Goal: Answer question/provide support

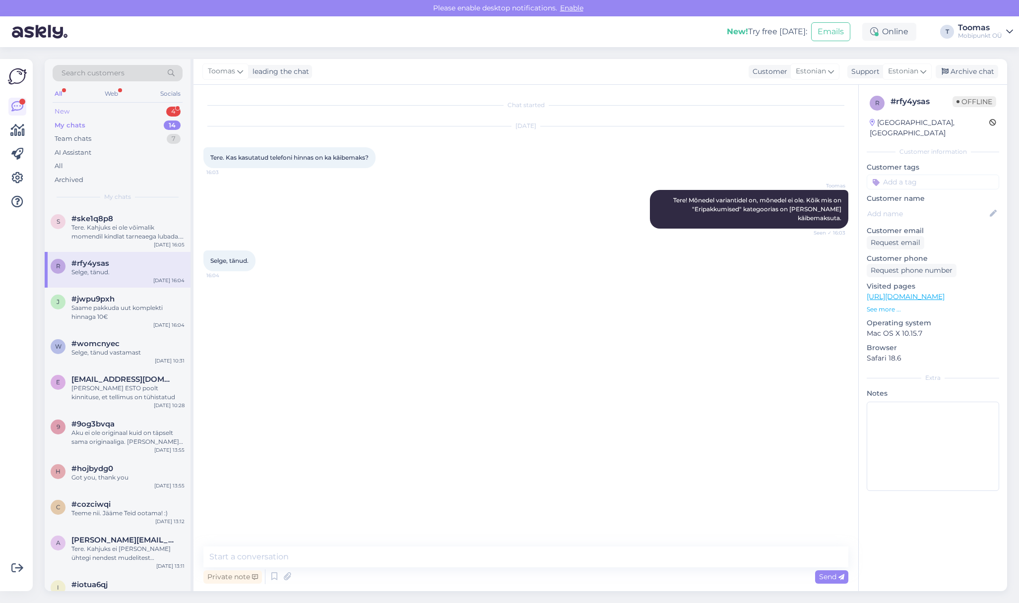
click at [176, 110] on div "4" at bounding box center [173, 112] width 14 height 10
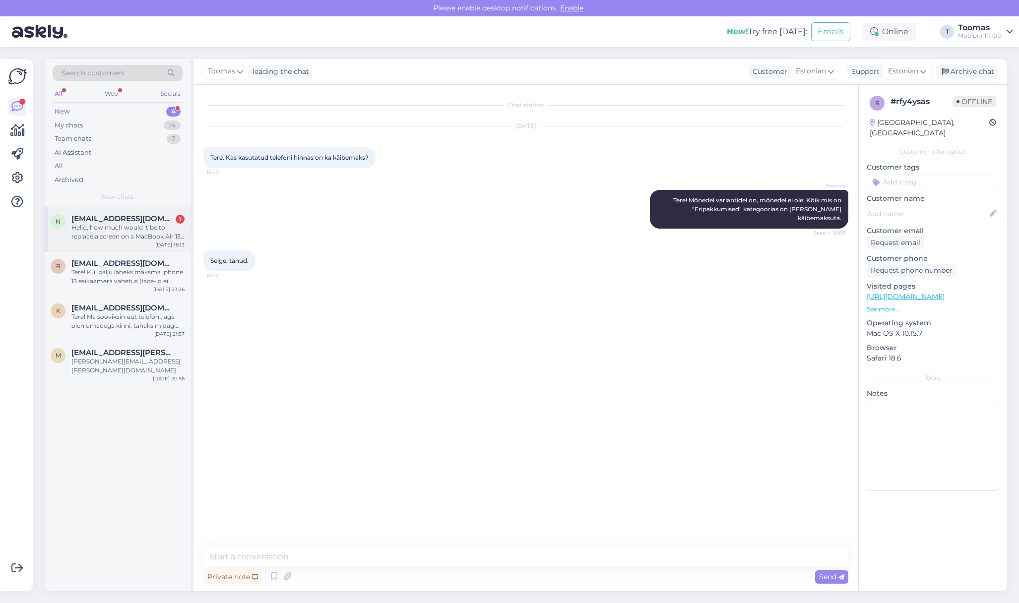
click at [126, 233] on div "Hello, how much would it be to replace a screen on a MacBook Air 13" M4?" at bounding box center [127, 232] width 113 height 18
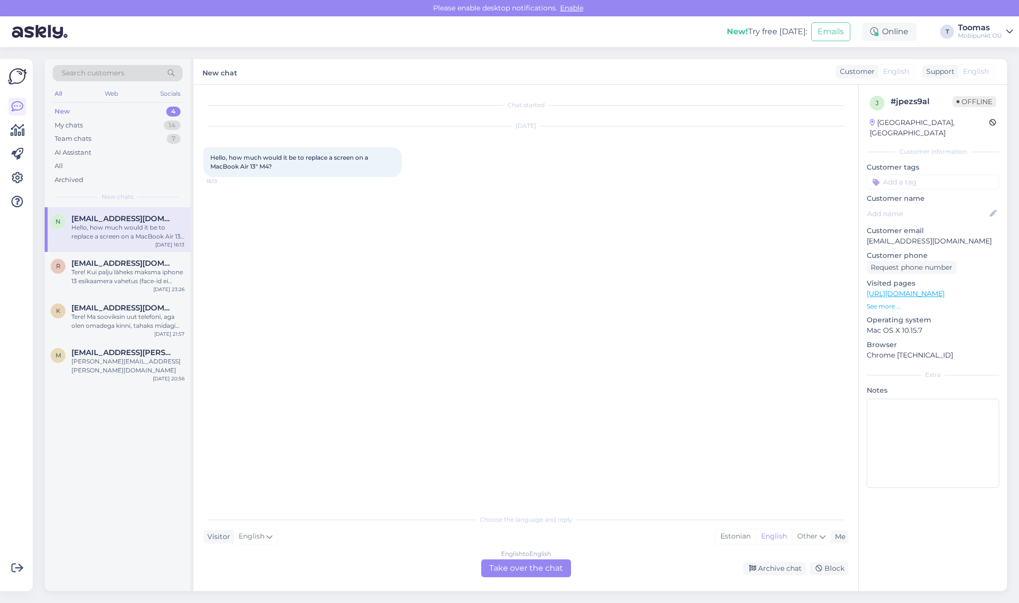
click at [524, 562] on div "English to English Take over the chat" at bounding box center [526, 568] width 90 height 18
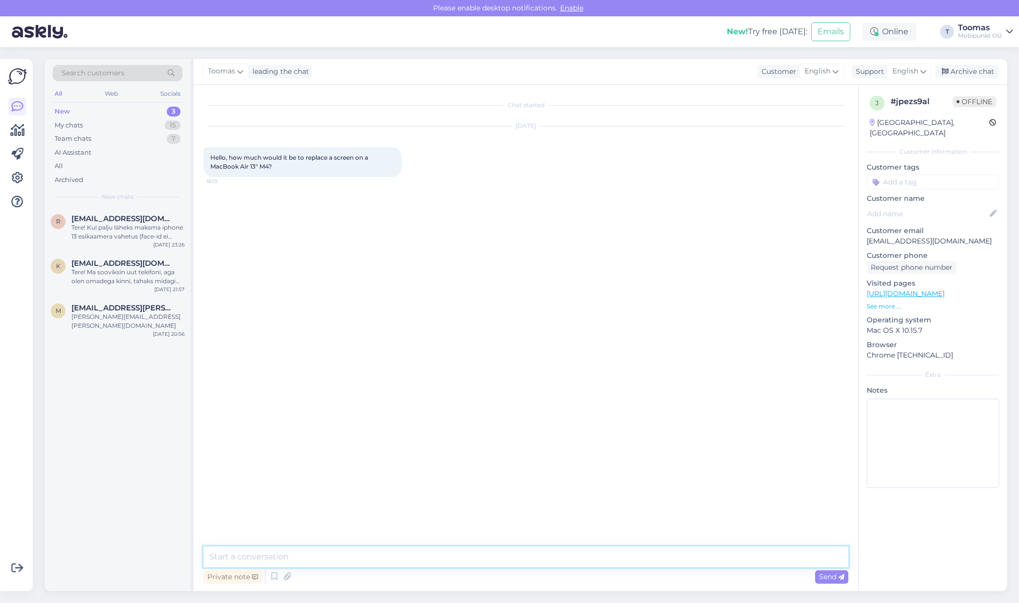
click at [527, 558] on textarea at bounding box center [525, 557] width 645 height 21
type textarea "Hello"
type textarea "T"
type textarea "Could you please forward the serialnumber of your device"
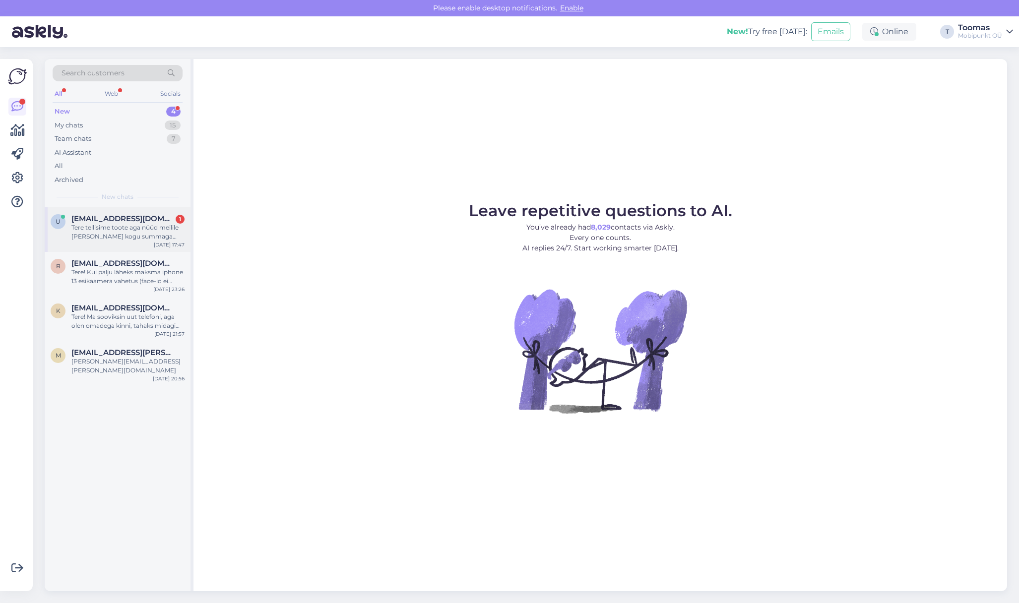
click at [140, 214] on div "u [EMAIL_ADDRESS][DOMAIN_NAME] 1 Tere tellisime toote aga nüüd meilile [PERSON_…" at bounding box center [118, 229] width 146 height 45
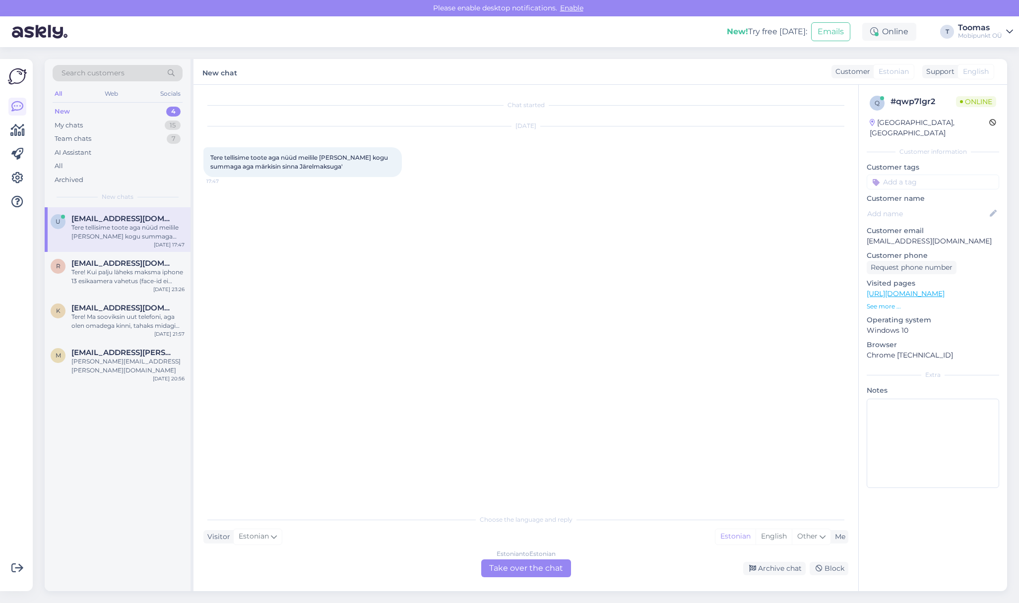
click at [551, 570] on div "Estonian to Estonian Take over the chat" at bounding box center [526, 568] width 90 height 18
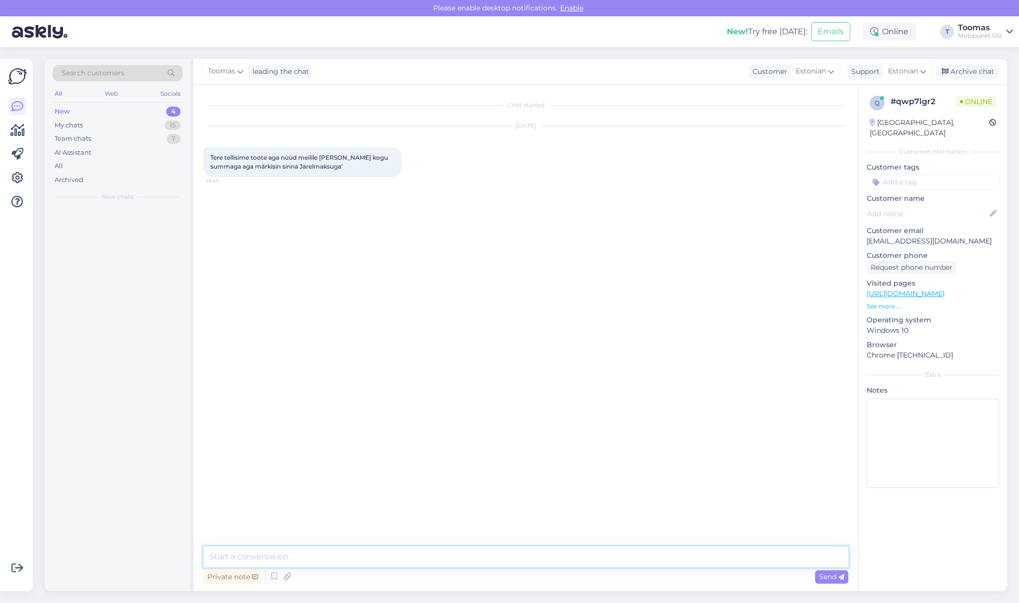
click at [551, 555] on textarea at bounding box center [525, 557] width 645 height 21
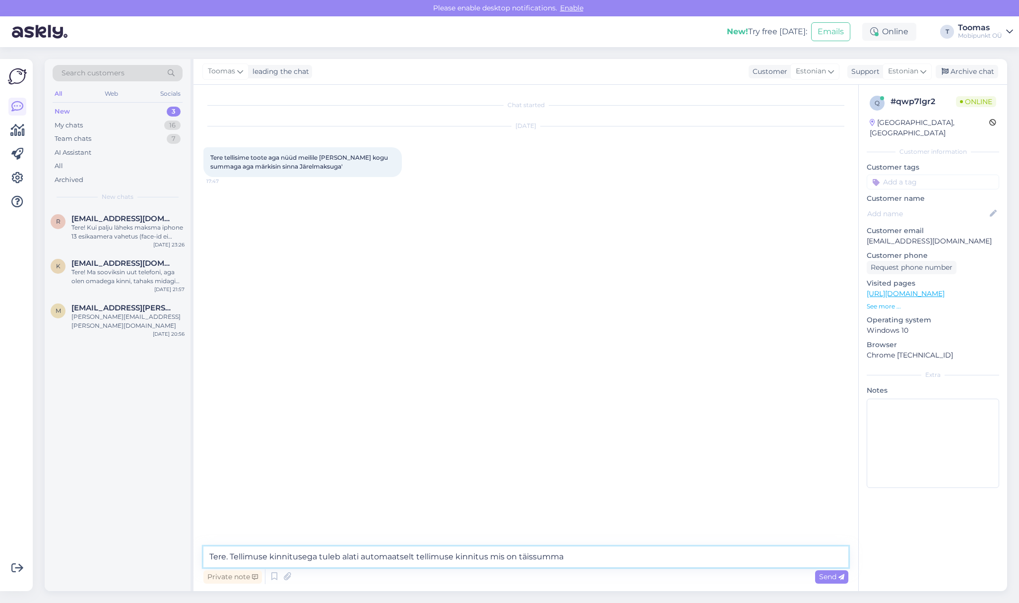
type textarea "Tere. Tellimuse kinnitusega tuleb alati automaatselt tellimuse kinnitus mis on …"
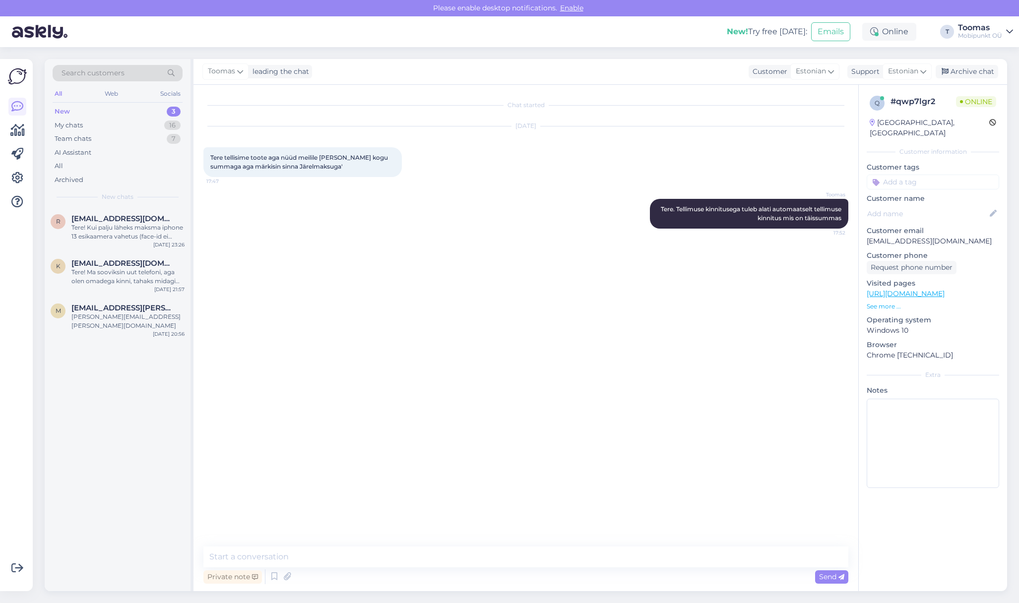
click at [417, 294] on div "Chat started [DATE] Tere tellisime toote aga nüüd meilile [PERSON_NAME] kogu su…" at bounding box center [530, 316] width 654 height 443
click at [523, 317] on div "Chat started [DATE] Tere tellisime toote aga nüüd meilile [PERSON_NAME] kogu su…" at bounding box center [530, 316] width 654 height 443
click at [243, 553] on textarea at bounding box center [525, 557] width 645 height 21
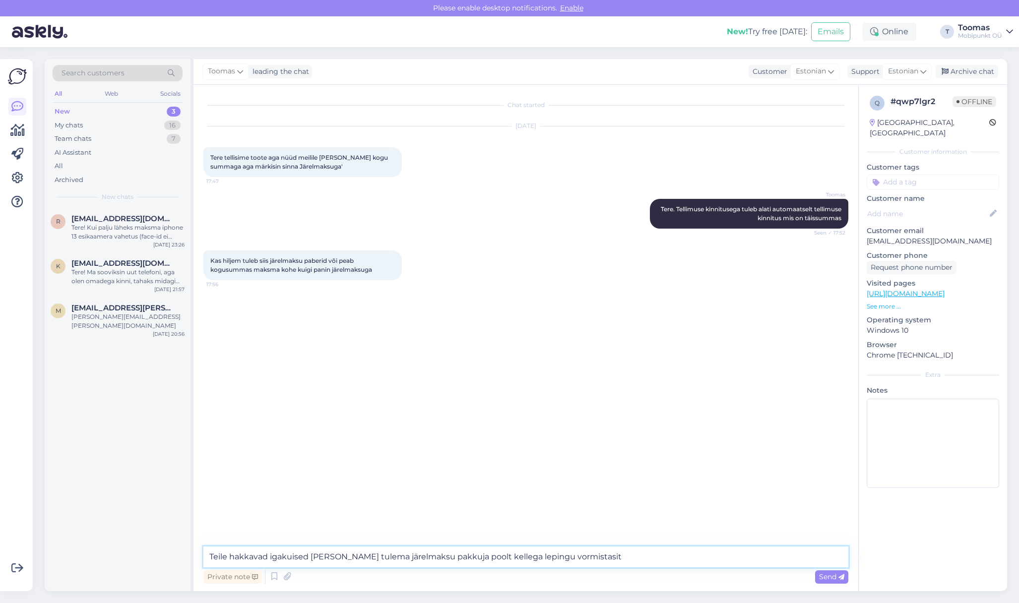
type textarea "Teile hakkavad igakuised [PERSON_NAME] tulema järelmaksu pakkuja poolt kellega …"
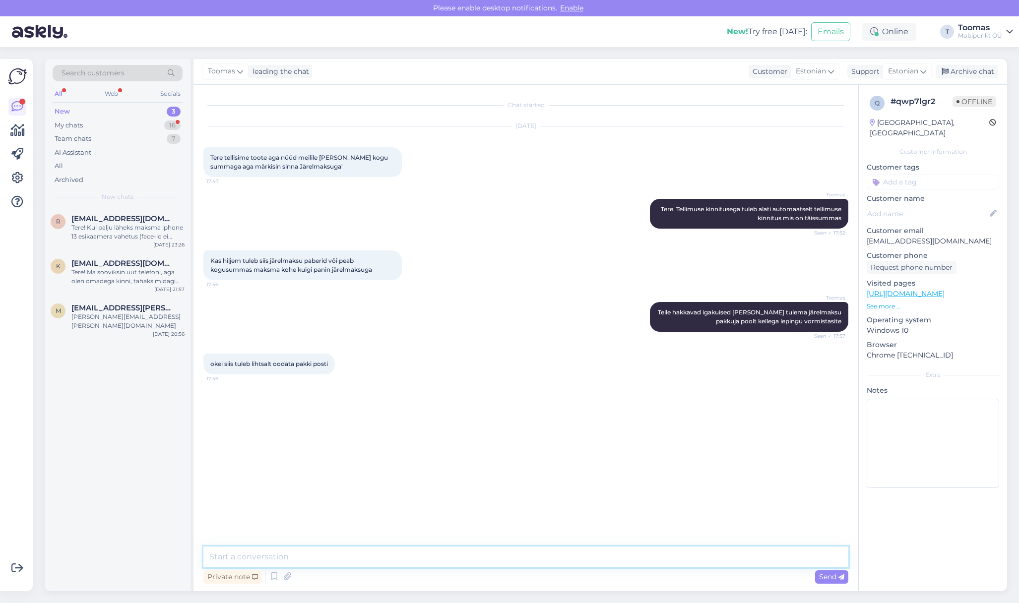
click at [379, 553] on textarea at bounding box center [525, 557] width 645 height 21
type textarea "täpselt nii"
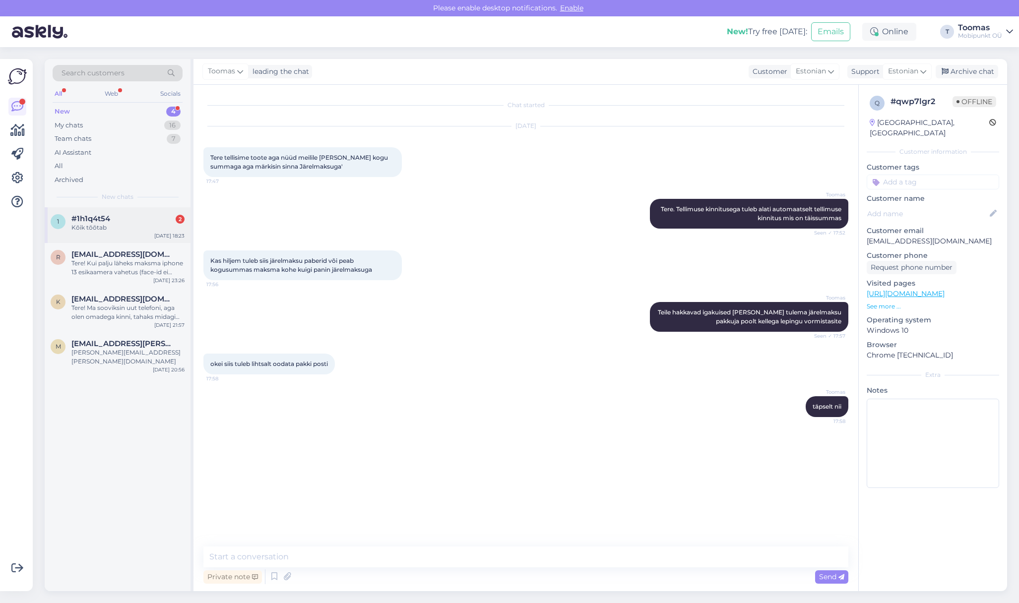
click at [136, 243] on div "1 #1h1q4t54 2 Kõik tõõtab [DATE] 18:23" at bounding box center [118, 225] width 146 height 36
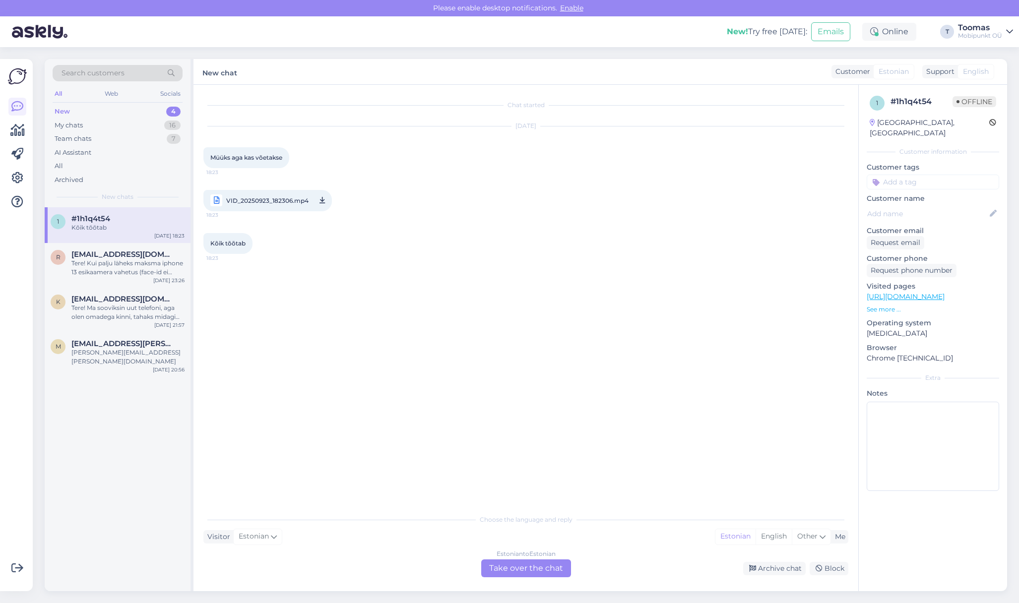
click at [525, 566] on div "Estonian to Estonian Take over the chat" at bounding box center [526, 568] width 90 height 18
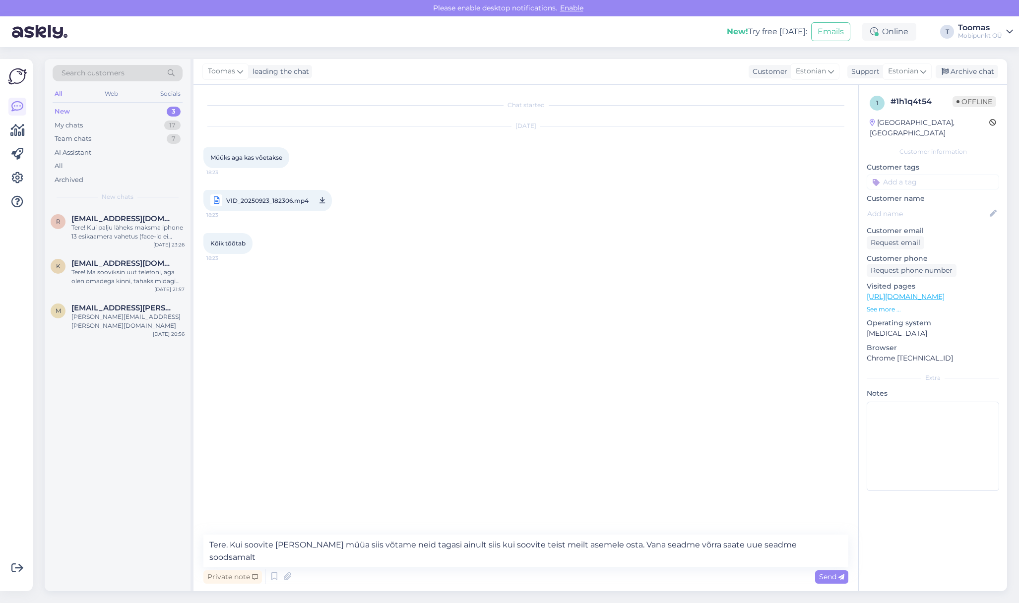
type textarea "Tere. Kui soovite [PERSON_NAME] müüa siis võtame neid tagasi ainult siis kui so…"
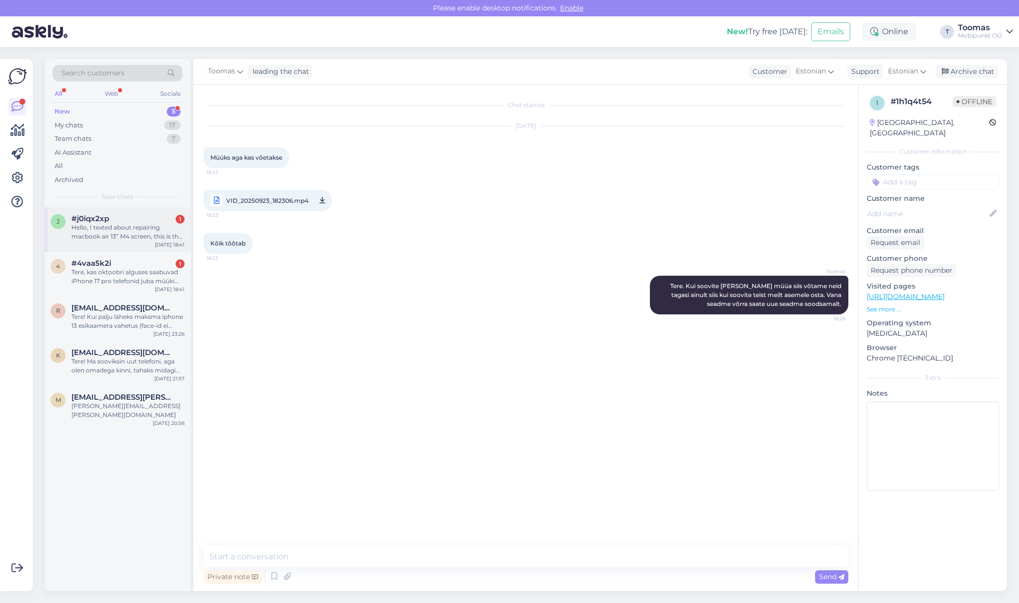
click at [124, 225] on div "Hello, I texted about repairing macbook air 13” M4 screen, this is the serial n…" at bounding box center [127, 232] width 113 height 18
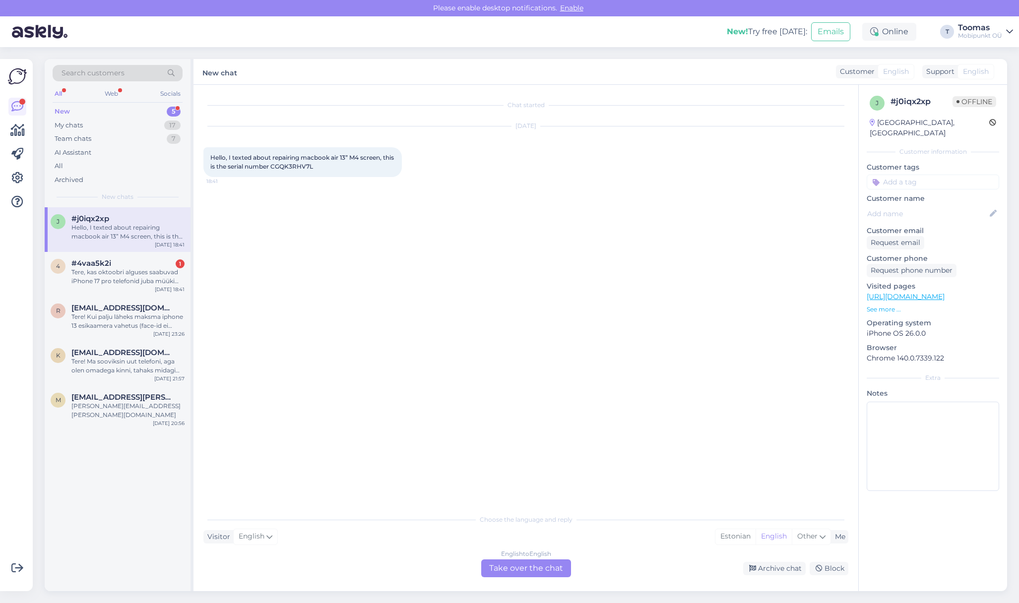
click at [309, 168] on span "Hello, I texted about repairing macbook air 13” M4 screen, this is the serial n…" at bounding box center [302, 162] width 185 height 16
copy div "CGQK3RHV7L 18:41"
click at [383, 201] on div "Chat started [DATE] Hello, I texted about repairing macbook air 13” M4 screen, …" at bounding box center [530, 298] width 654 height 406
click at [521, 572] on div "English to English Take over the chat" at bounding box center [526, 568] width 90 height 18
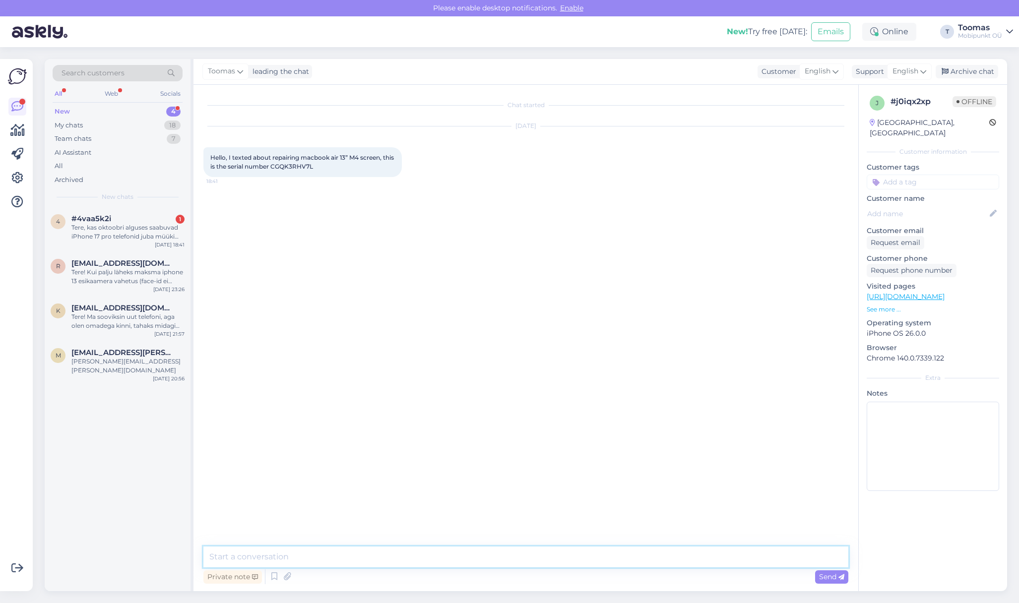
click at [518, 557] on textarea at bounding box center [525, 557] width 645 height 21
type textarea "Hi again! The price is 700€ but we would need to order the part from Apple. It …"
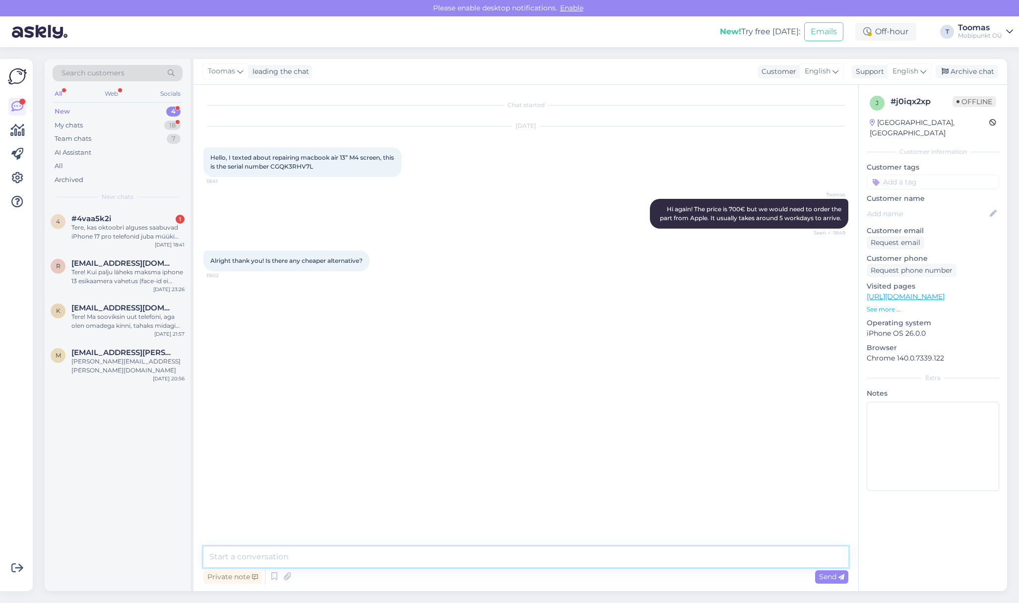
click at [281, 551] on textarea at bounding box center [525, 557] width 645 height 21
type textarea "Unfortunately for us there is no alternative screen available. For any non orig…"
